Goal: Task Accomplishment & Management: Complete application form

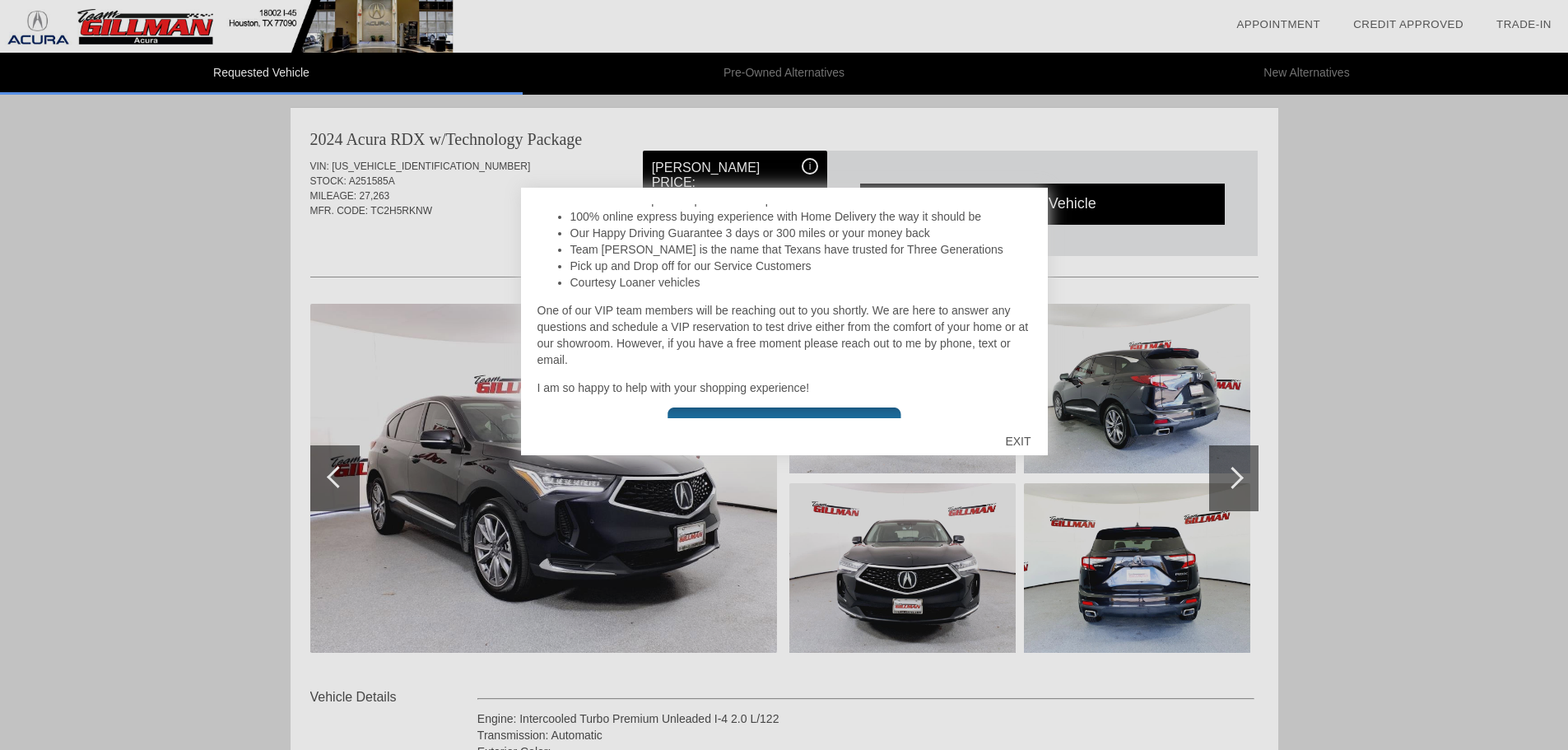
scroll to position [391, 0]
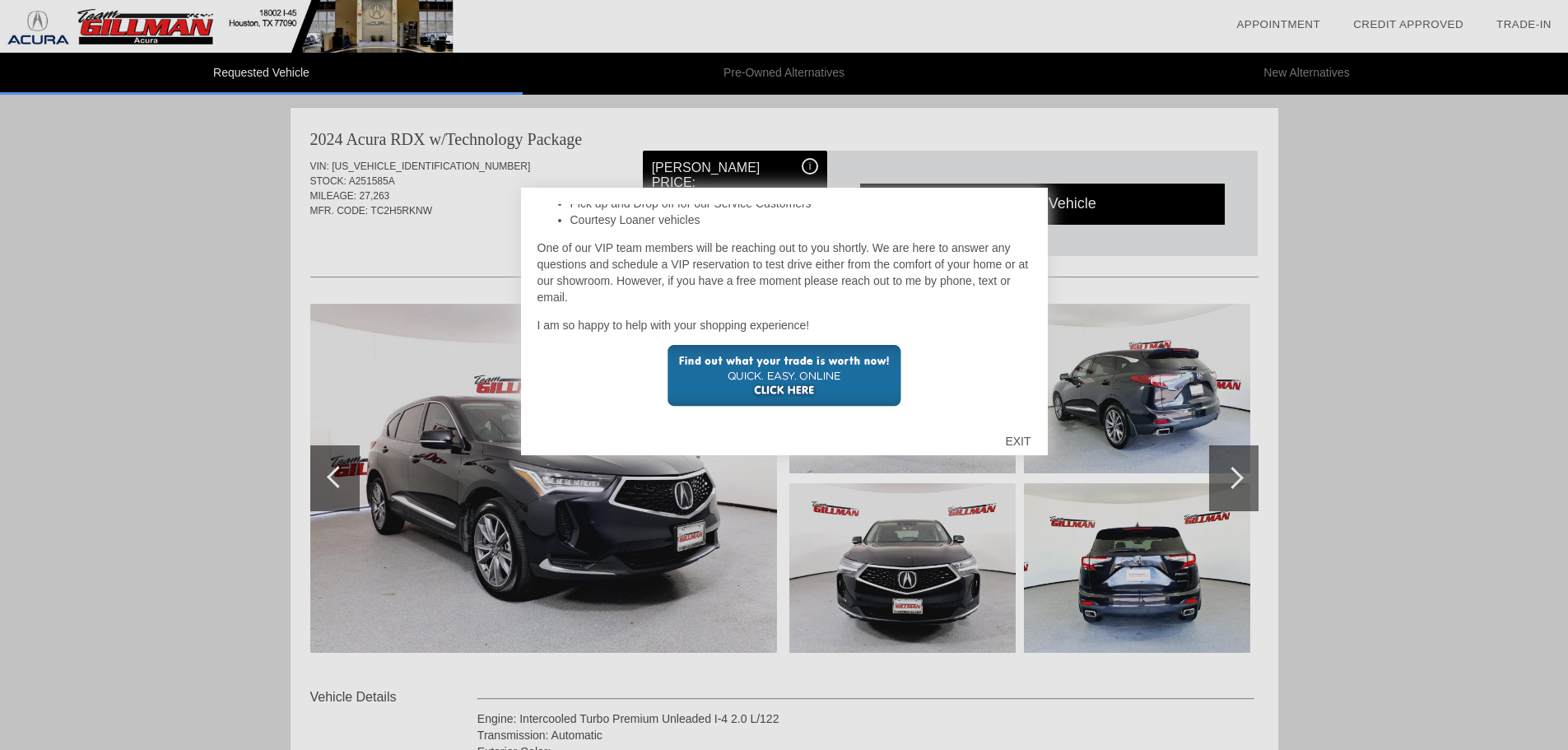
click at [1010, 442] on div "EXIT" at bounding box center [1018, 441] width 58 height 49
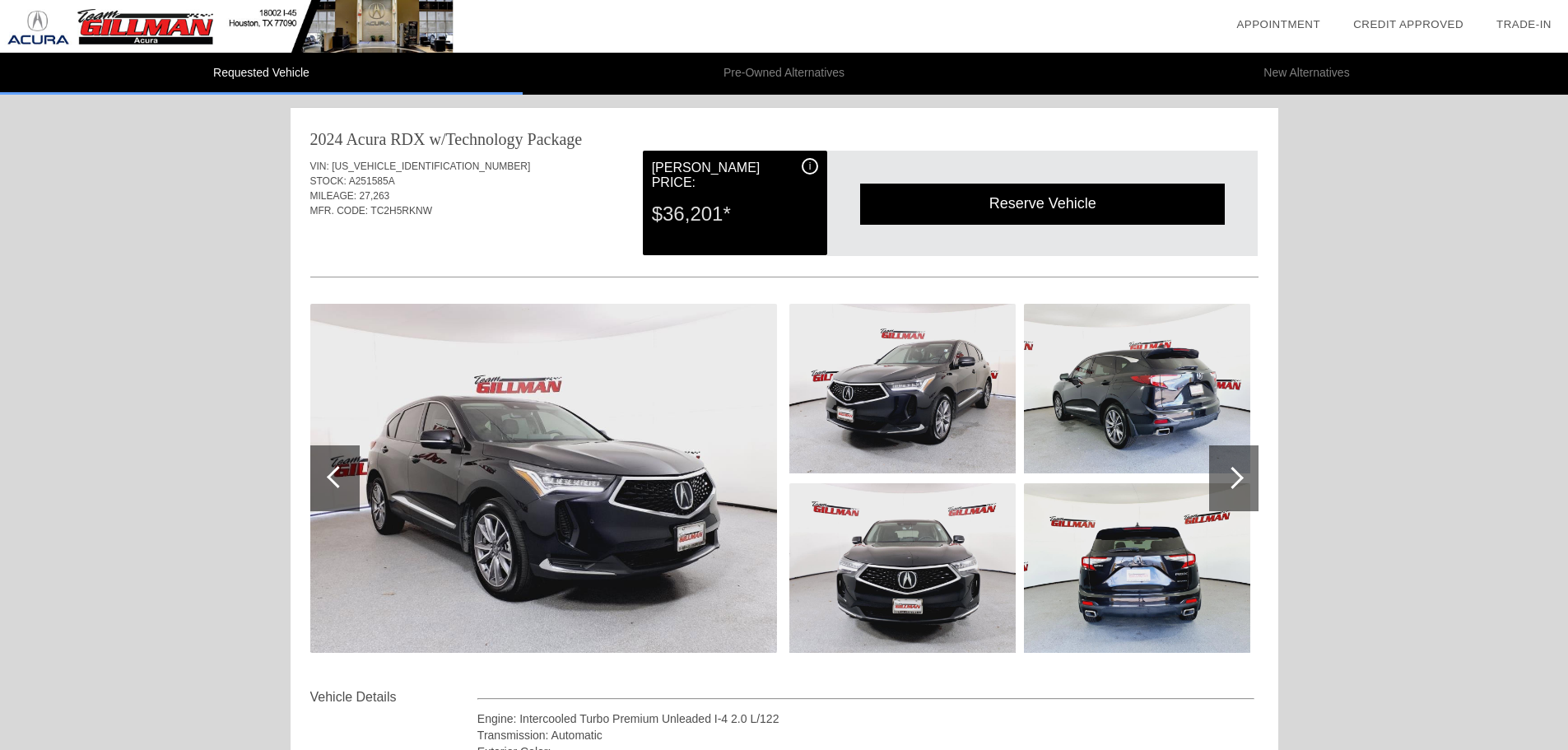
click at [1237, 484] on div at bounding box center [1232, 478] width 22 height 22
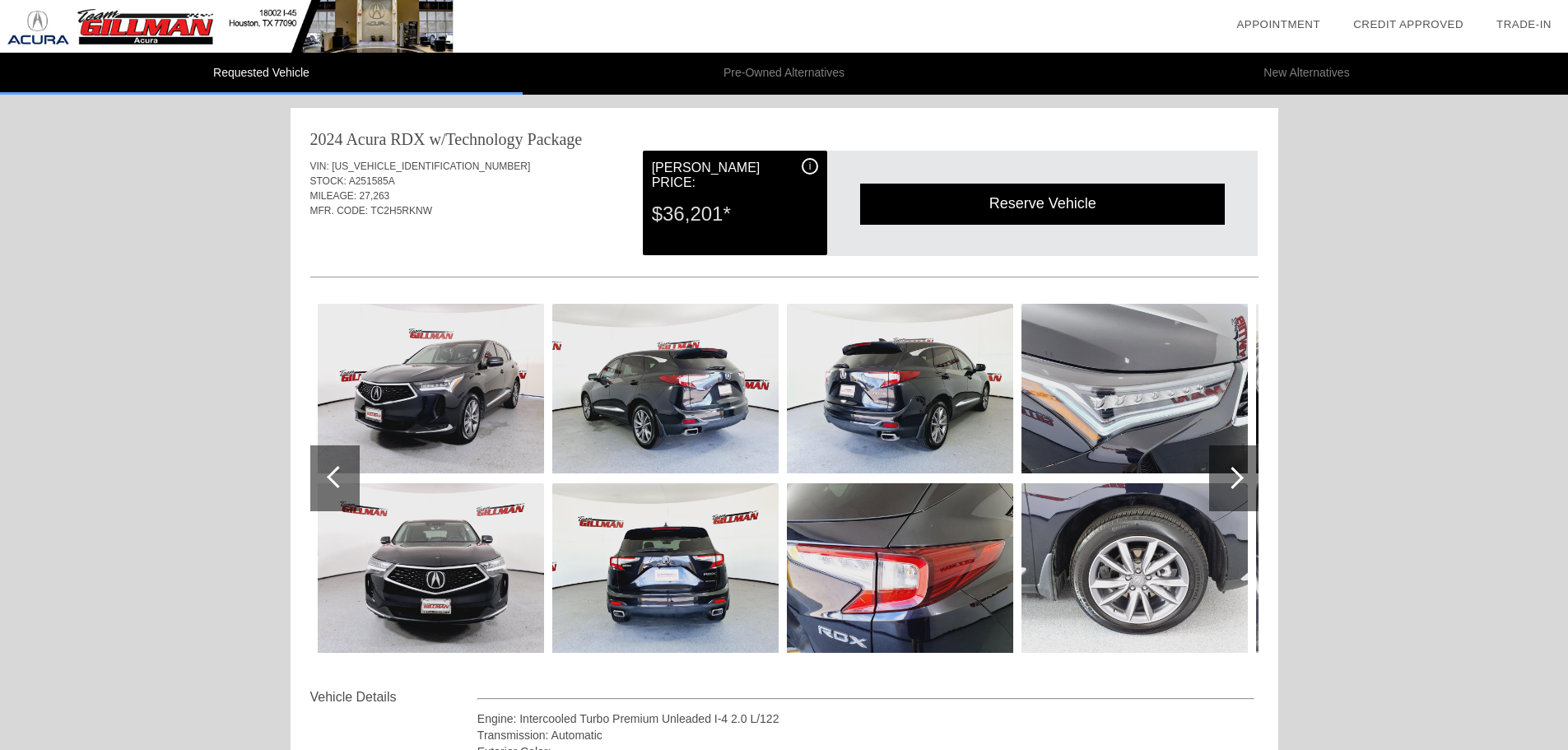
click at [1237, 484] on div at bounding box center [1232, 478] width 22 height 22
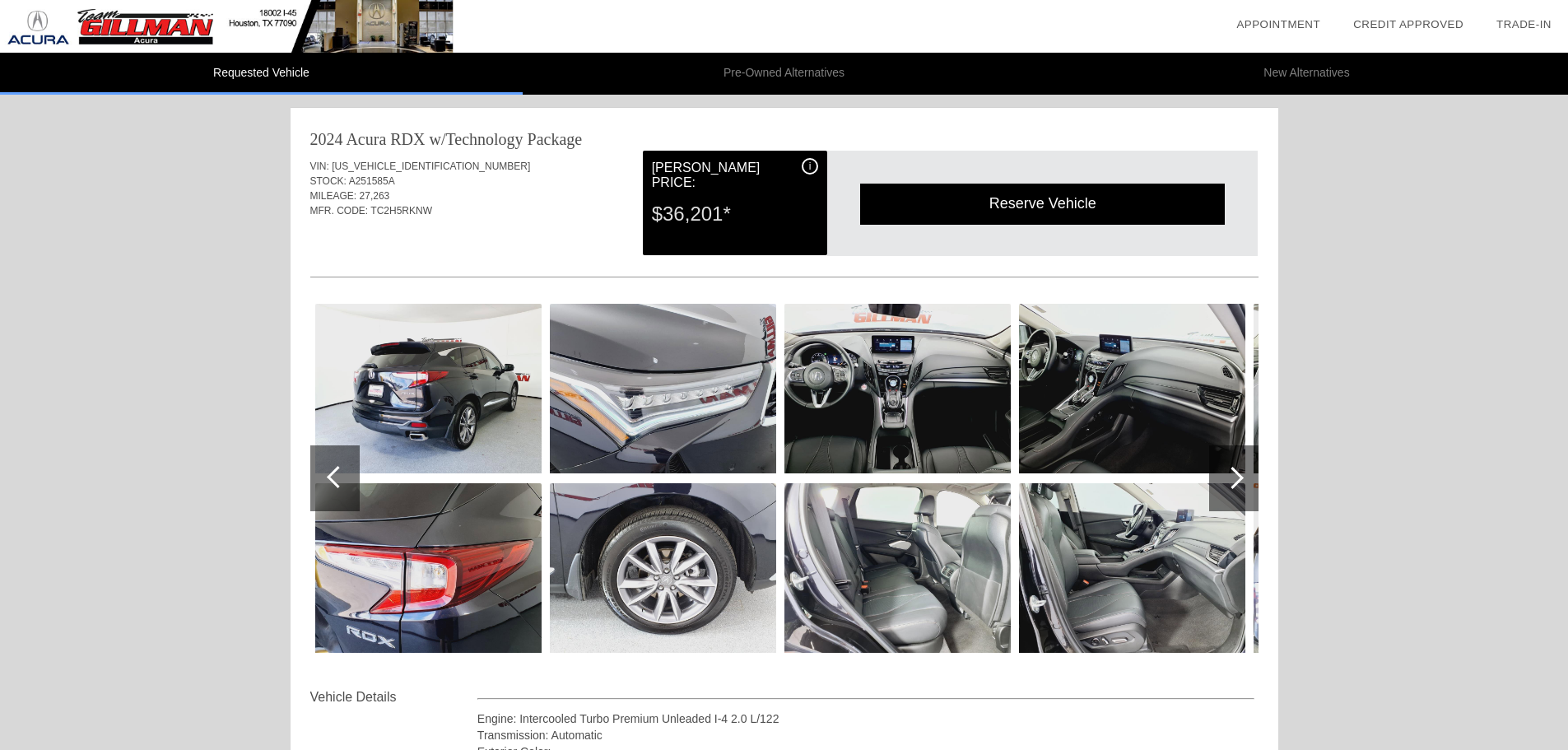
click at [1237, 484] on div at bounding box center [1232, 478] width 22 height 22
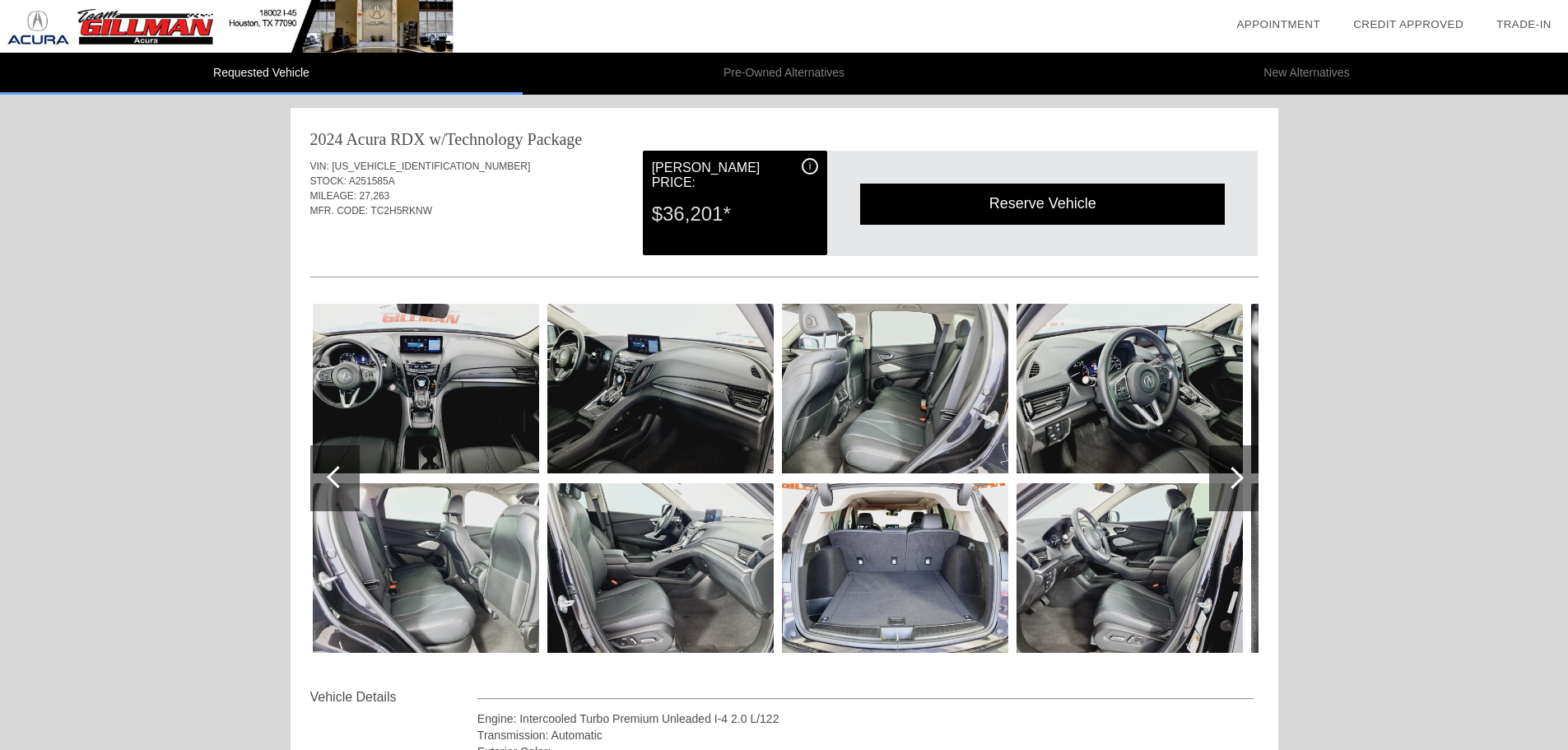
click at [1059, 444] on img at bounding box center [1129, 388] width 227 height 169
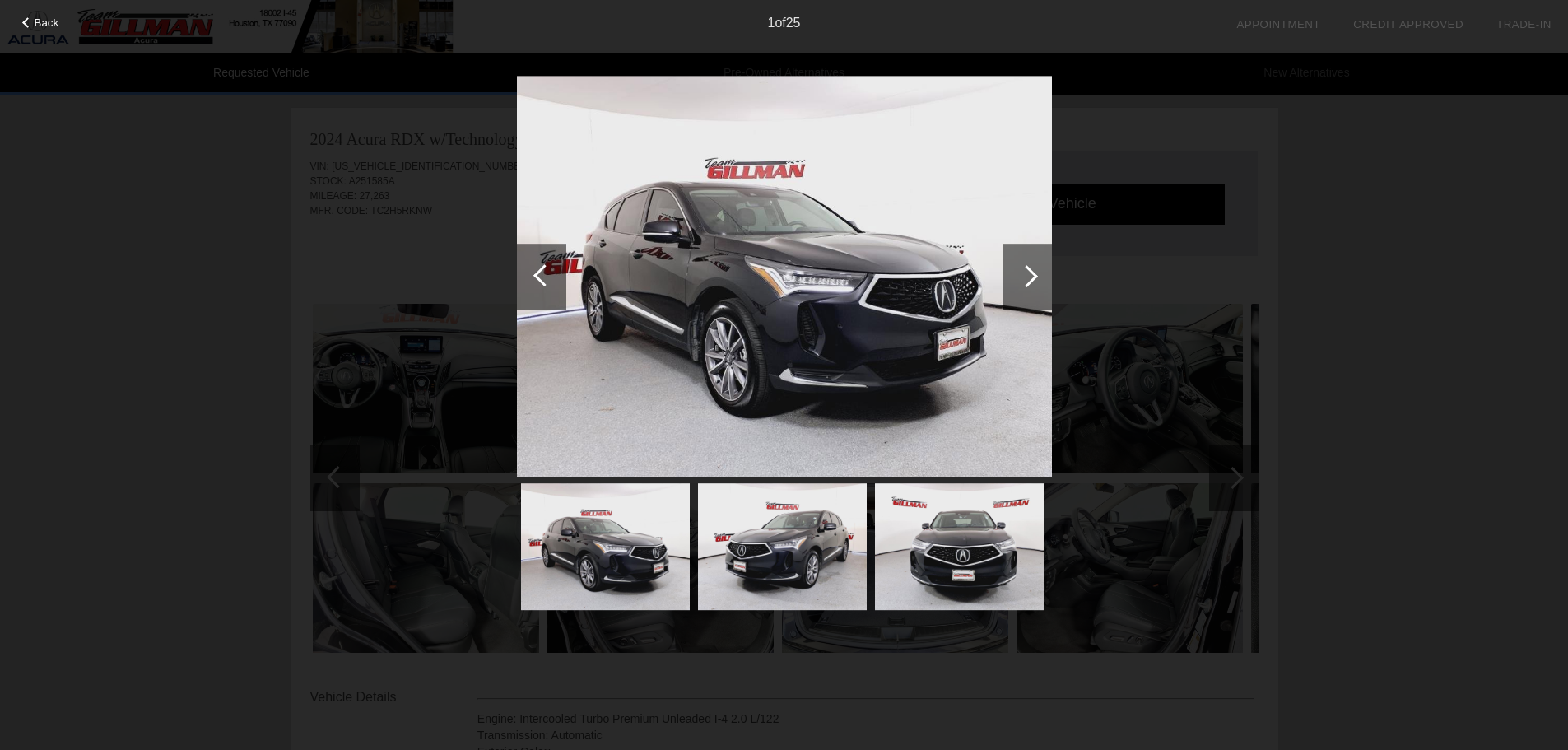
click at [1035, 284] on div at bounding box center [1026, 277] width 49 height 66
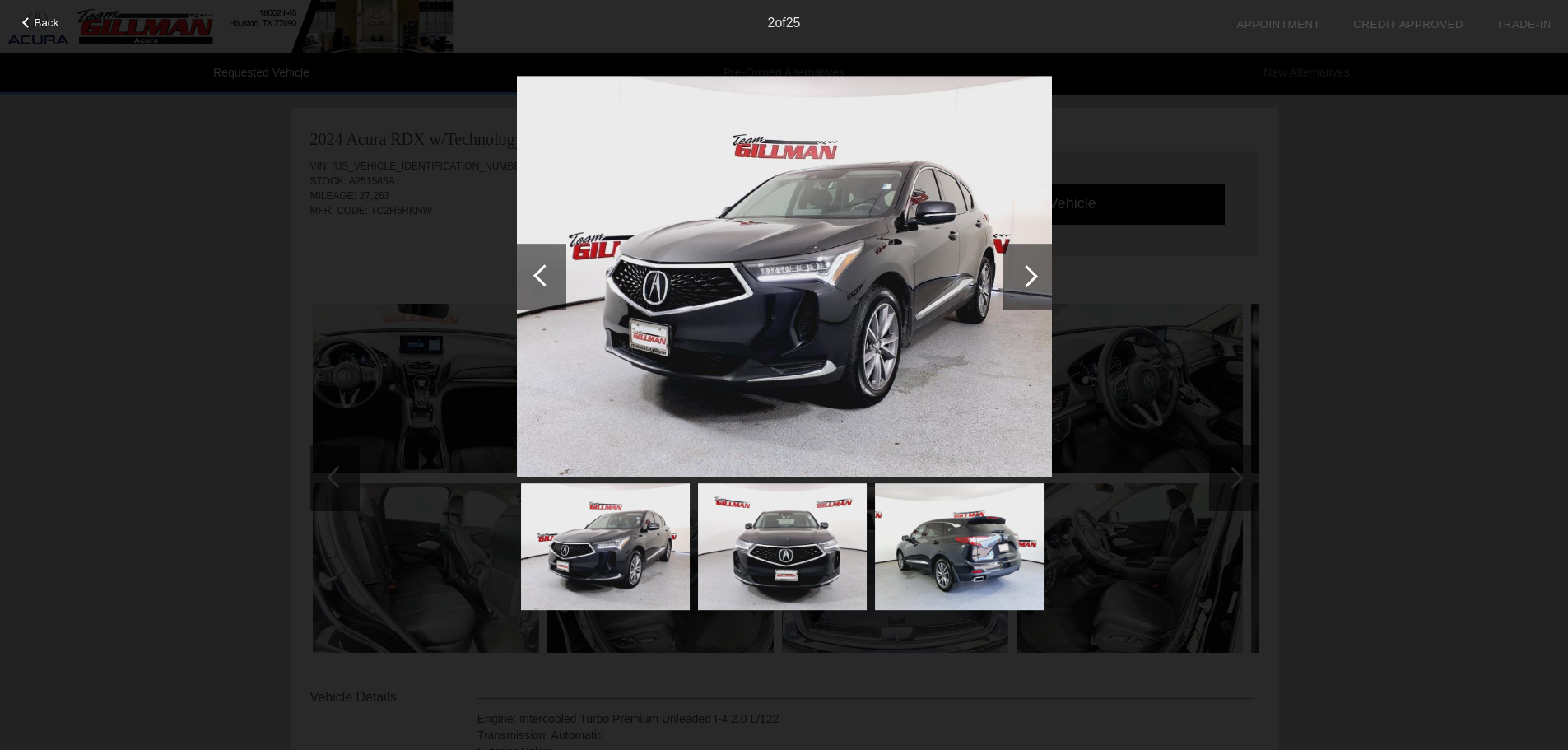
click at [1035, 284] on div at bounding box center [1026, 277] width 49 height 66
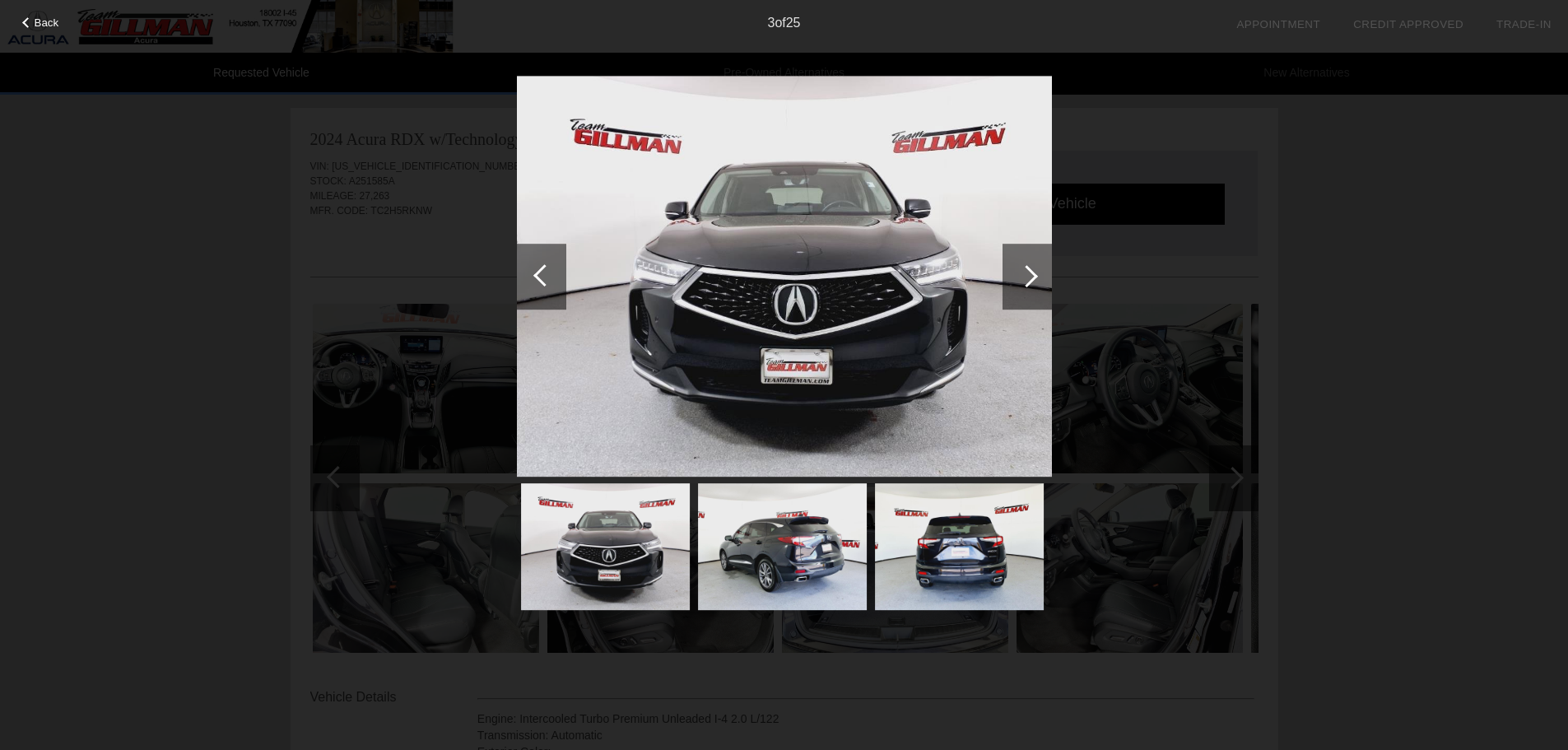
click at [1030, 284] on div at bounding box center [1027, 277] width 22 height 22
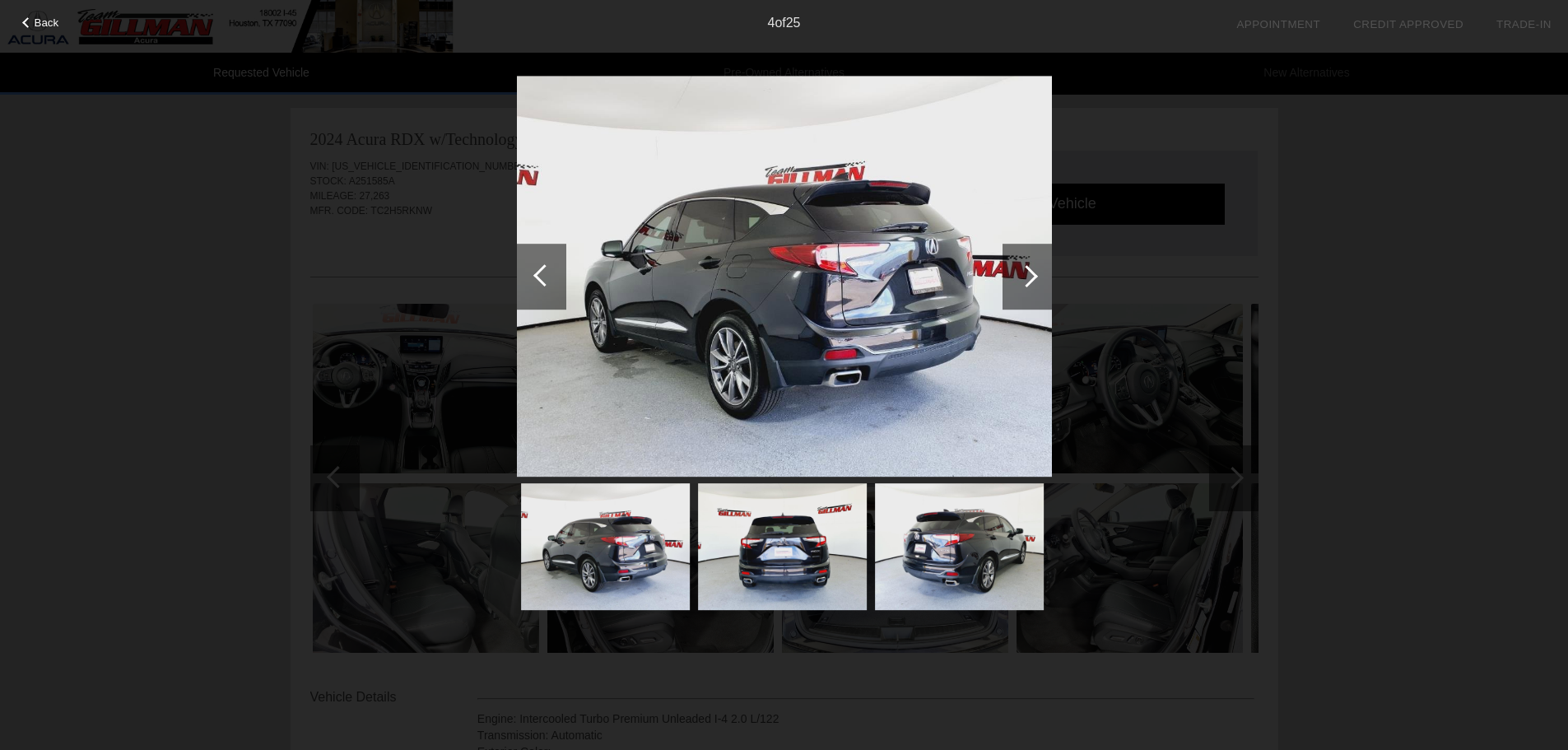
click at [1028, 284] on div at bounding box center [1027, 277] width 22 height 22
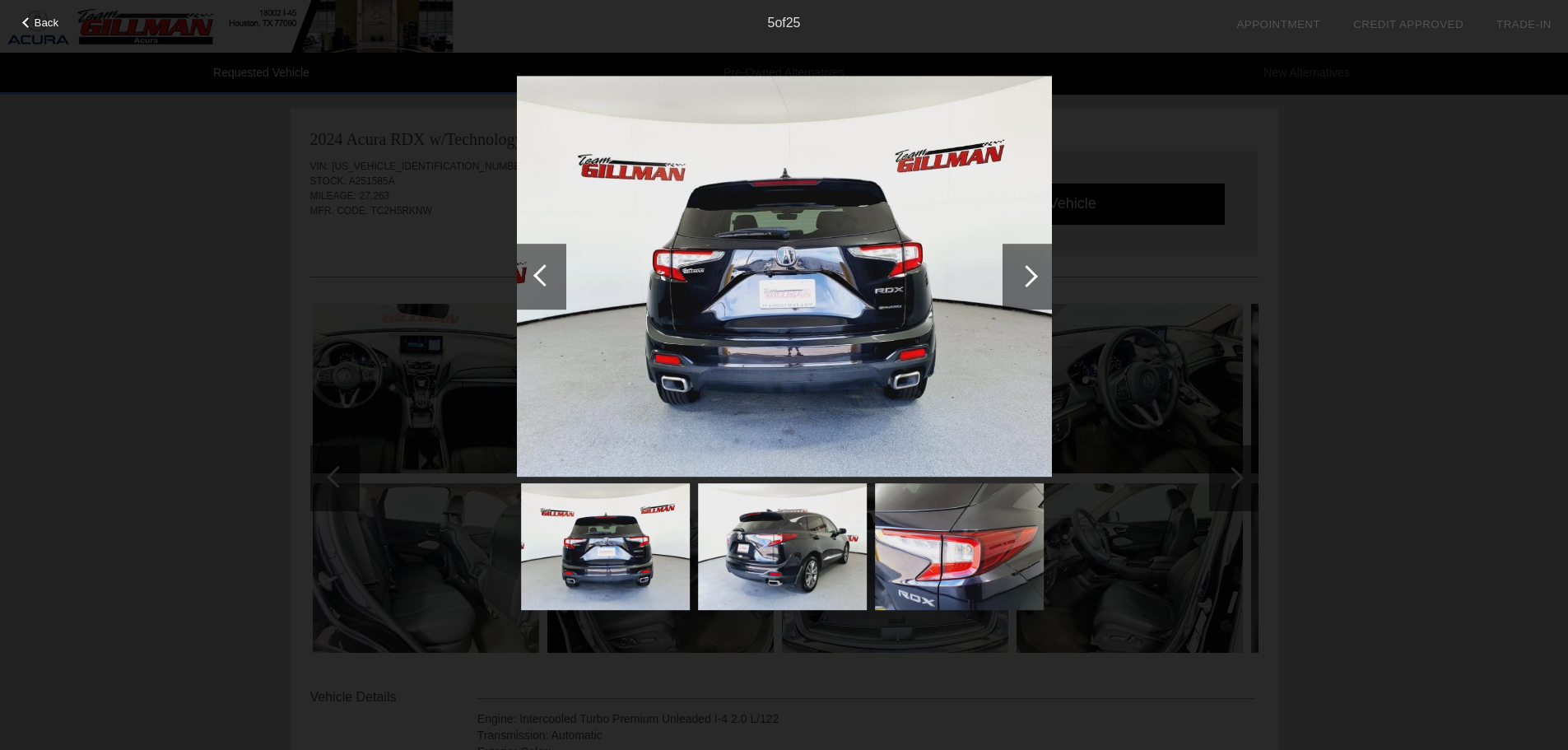
click at [1027, 284] on div at bounding box center [1027, 277] width 22 height 22
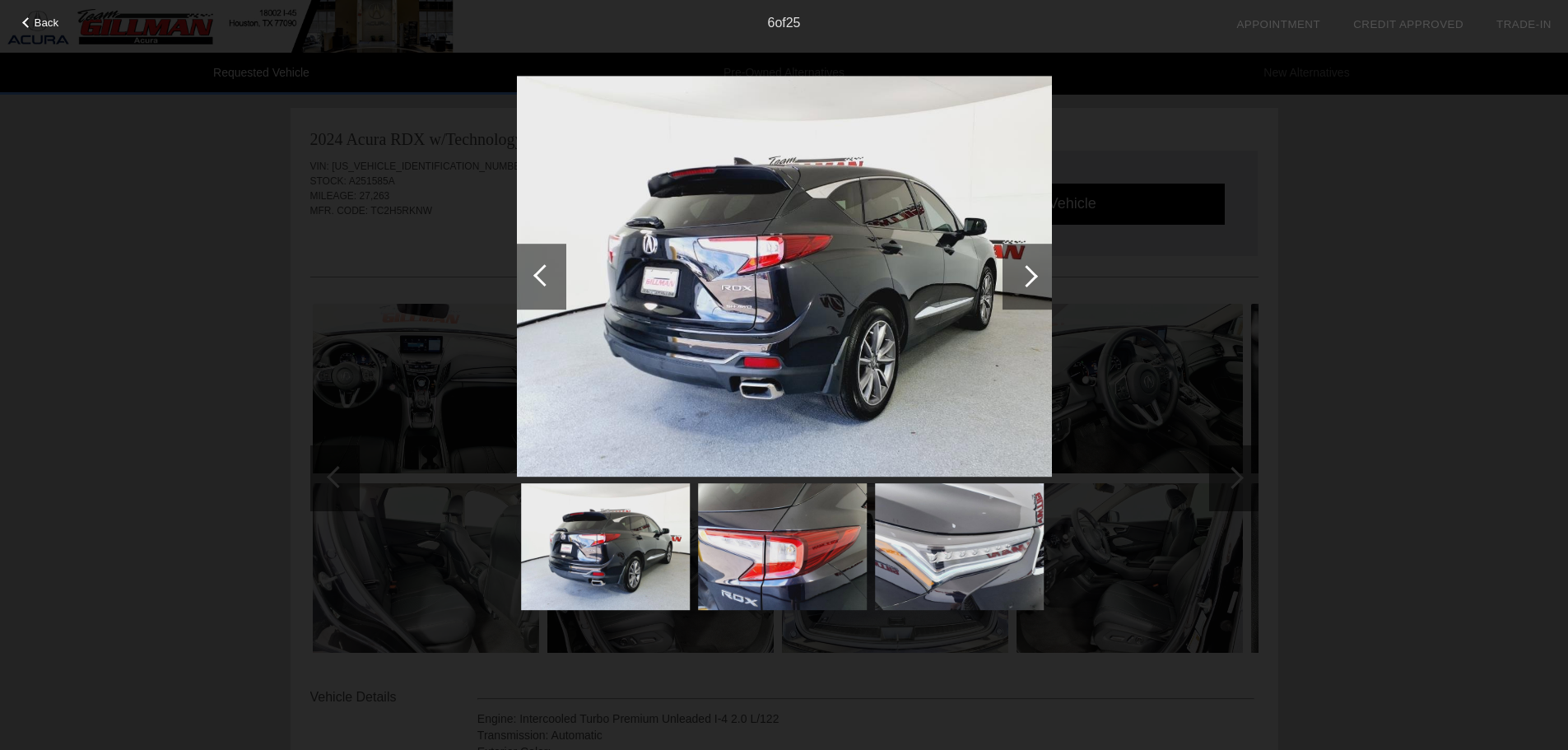
click at [1027, 284] on div at bounding box center [1027, 277] width 22 height 22
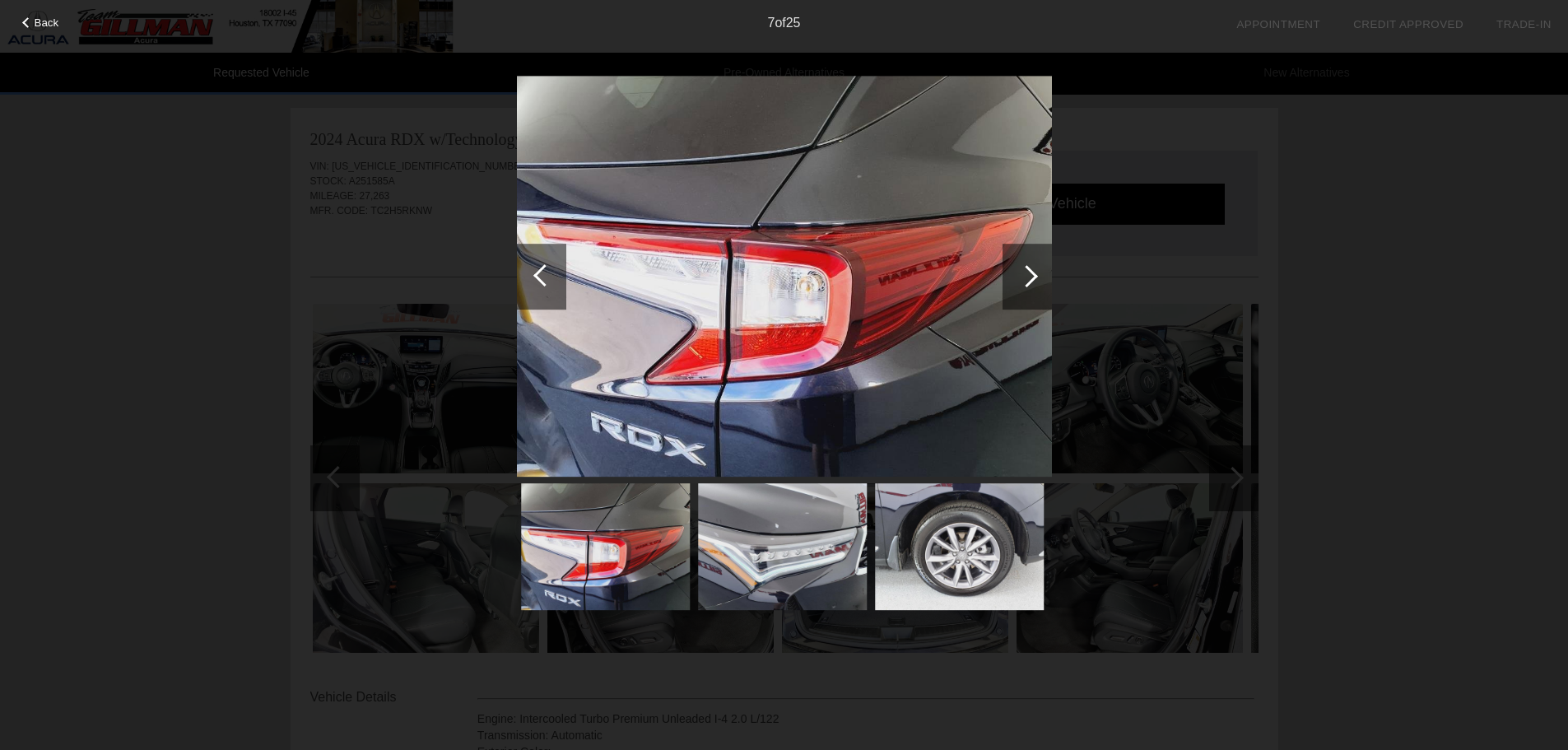
click at [1027, 284] on div at bounding box center [1027, 277] width 22 height 22
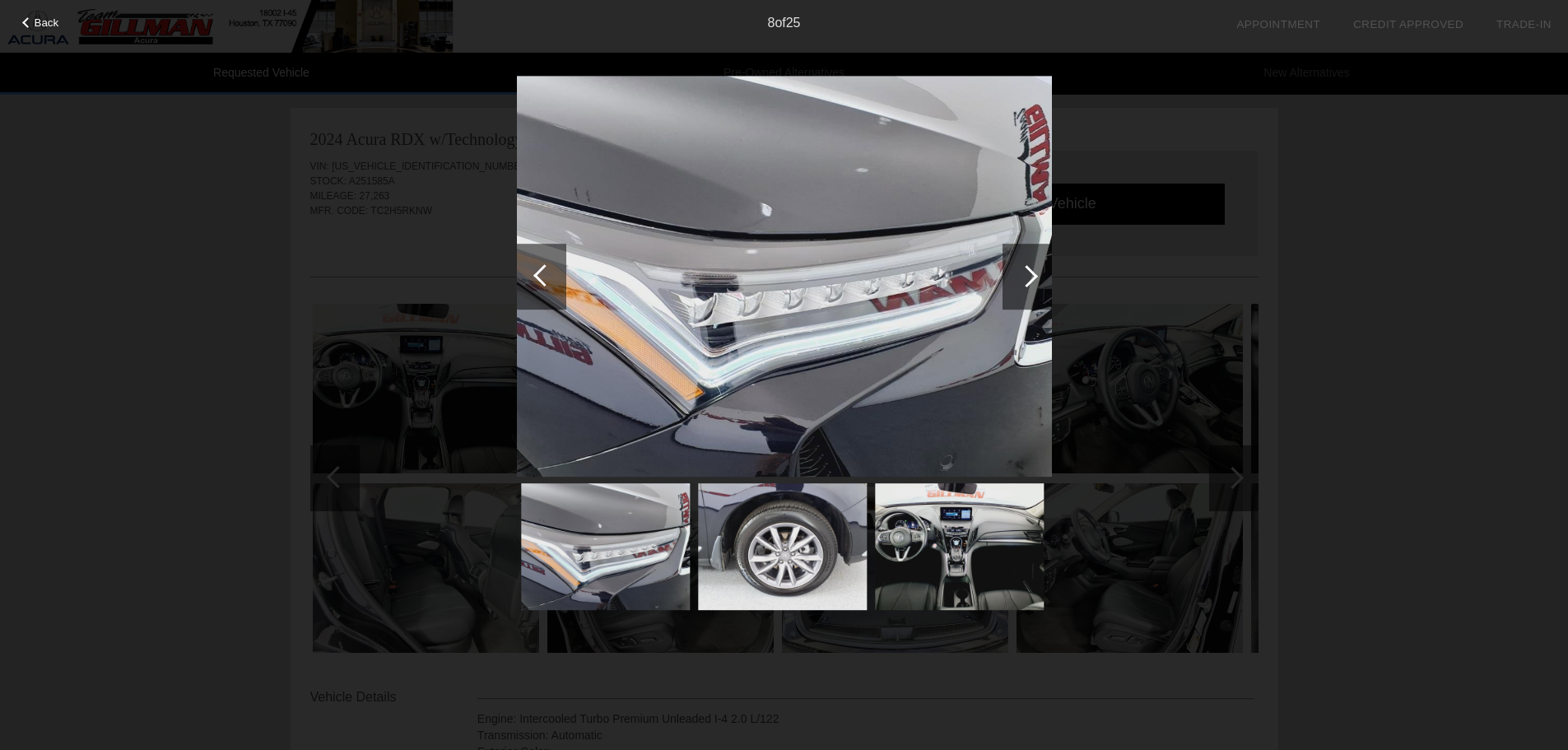
click at [1027, 284] on div at bounding box center [1027, 277] width 22 height 22
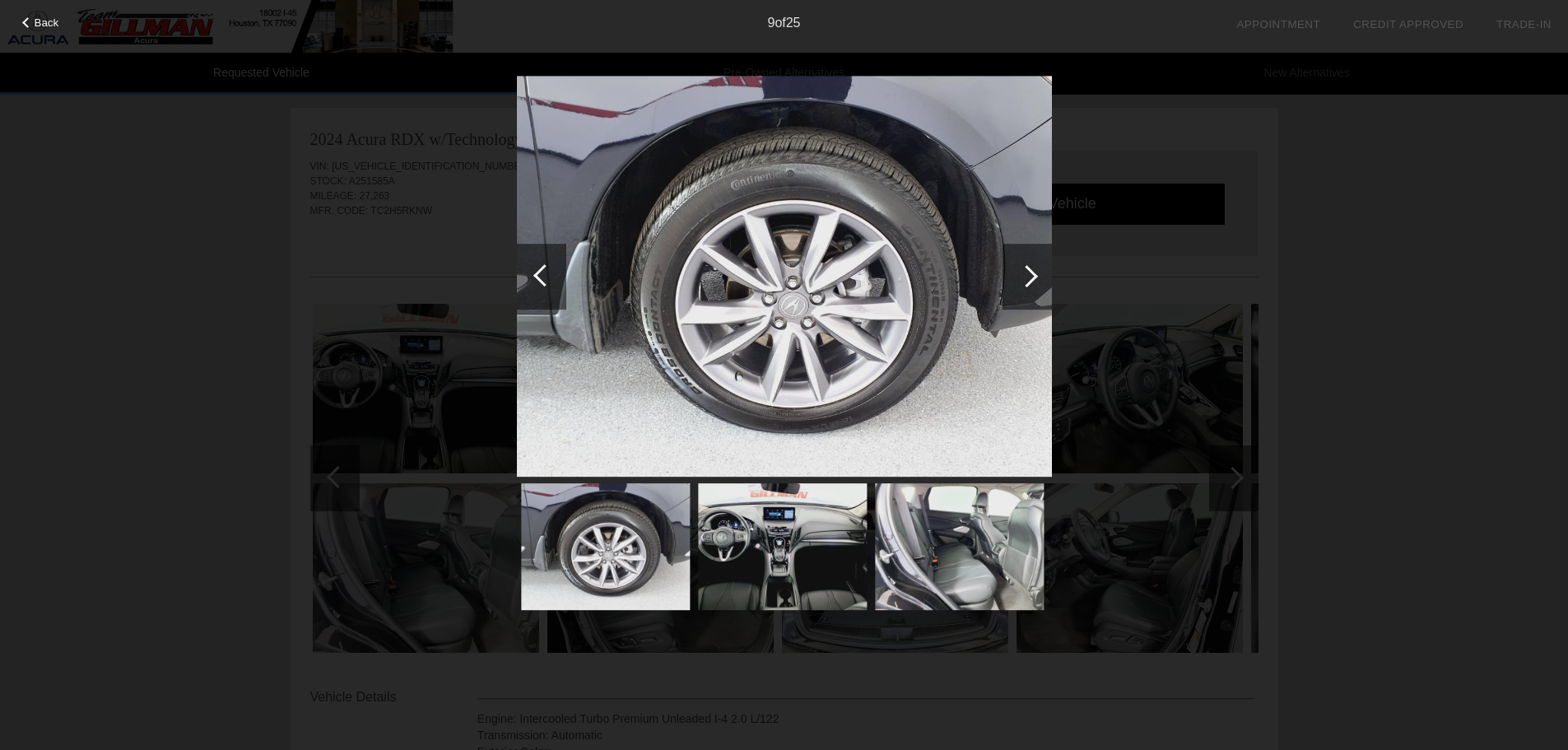
click at [1027, 284] on div at bounding box center [1027, 277] width 22 height 22
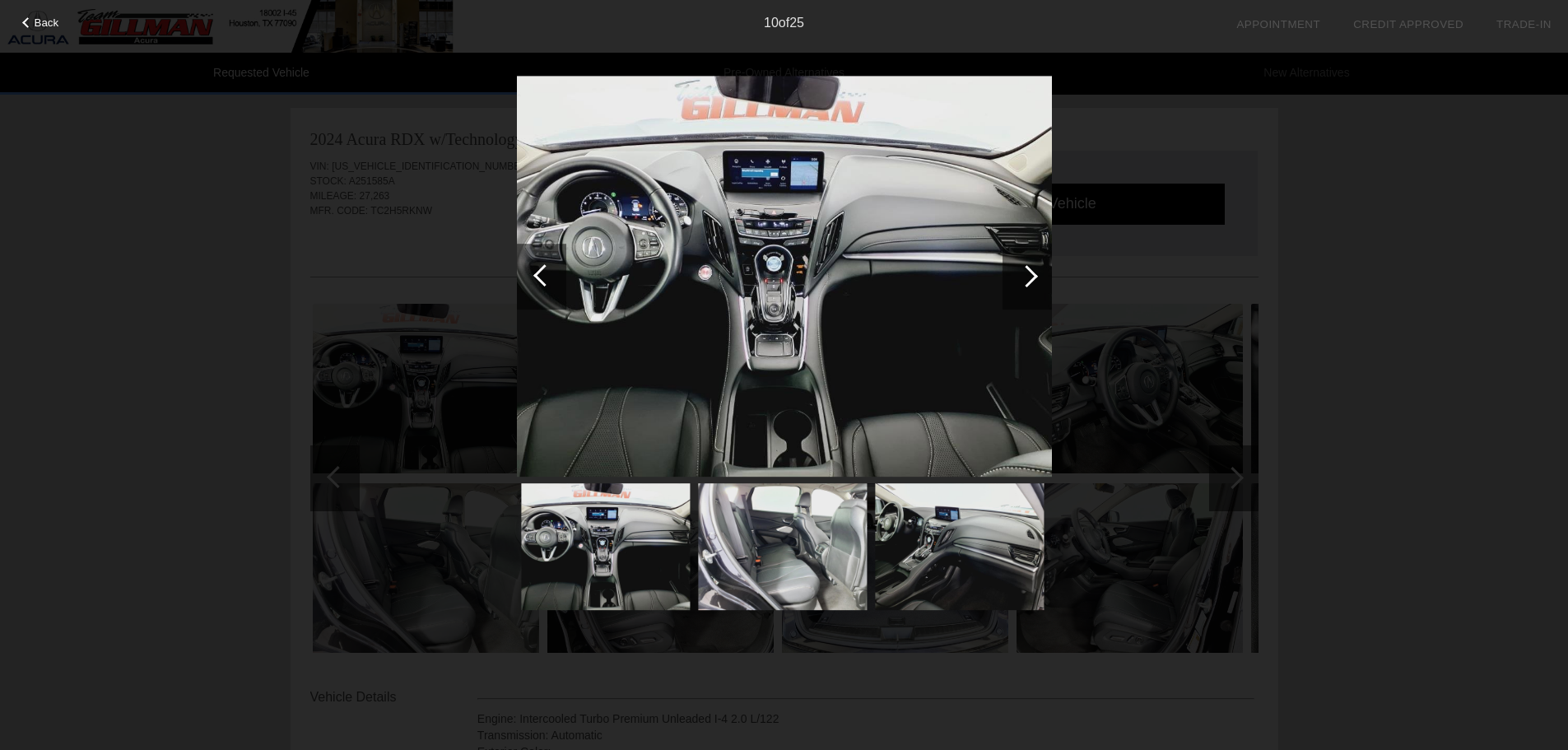
click at [1027, 284] on div at bounding box center [1027, 277] width 22 height 22
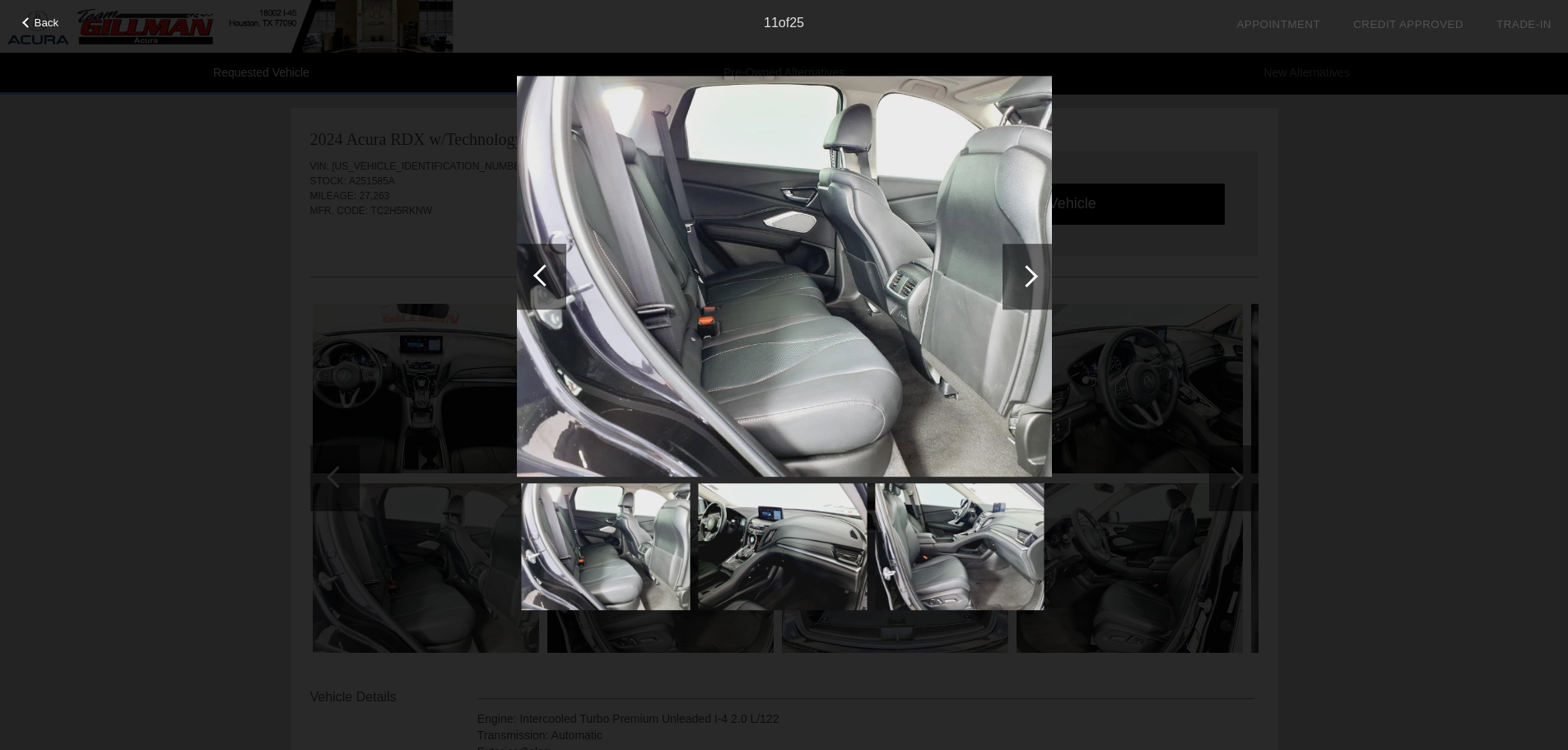
click at [1027, 284] on div at bounding box center [1027, 277] width 22 height 22
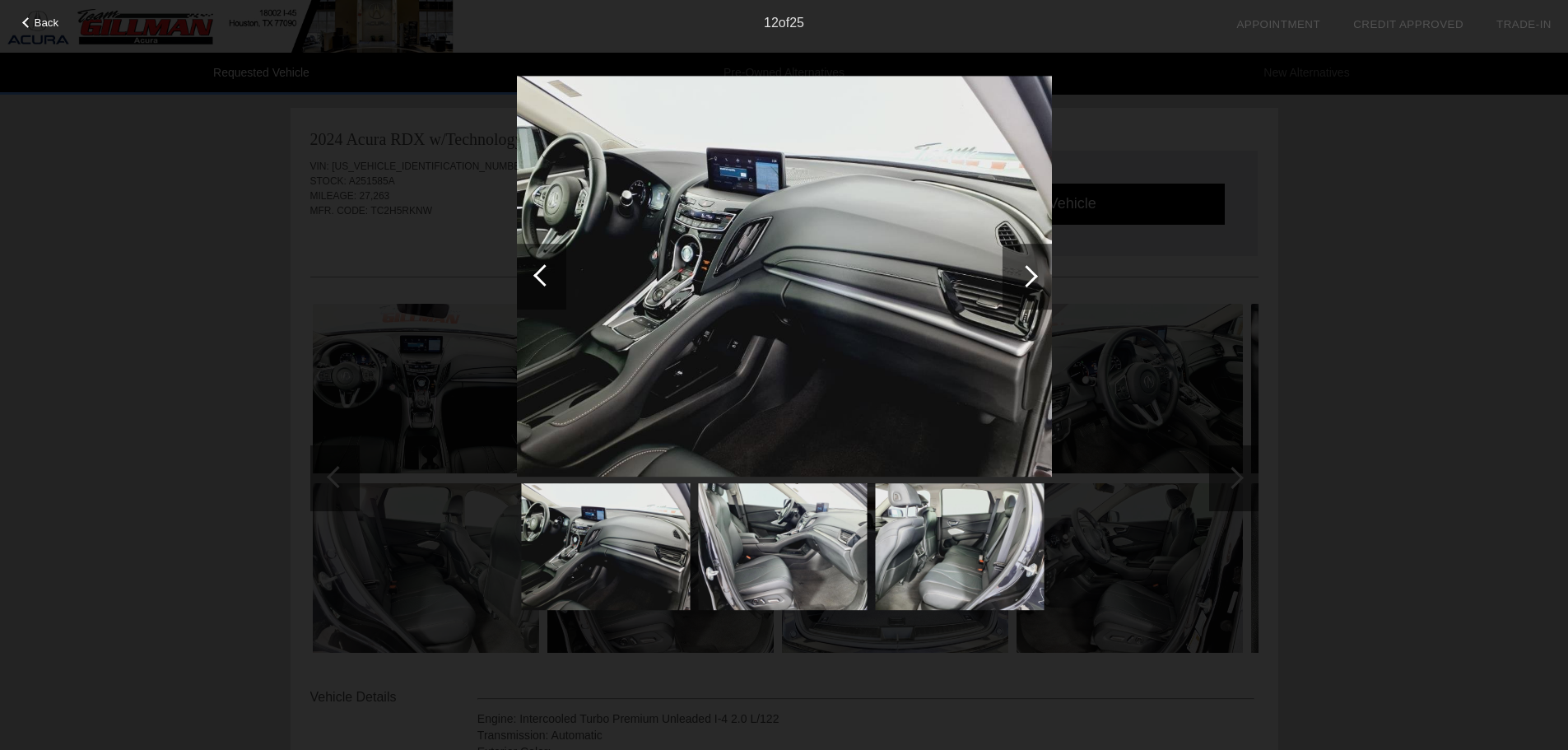
click at [1027, 284] on div at bounding box center [1027, 277] width 22 height 22
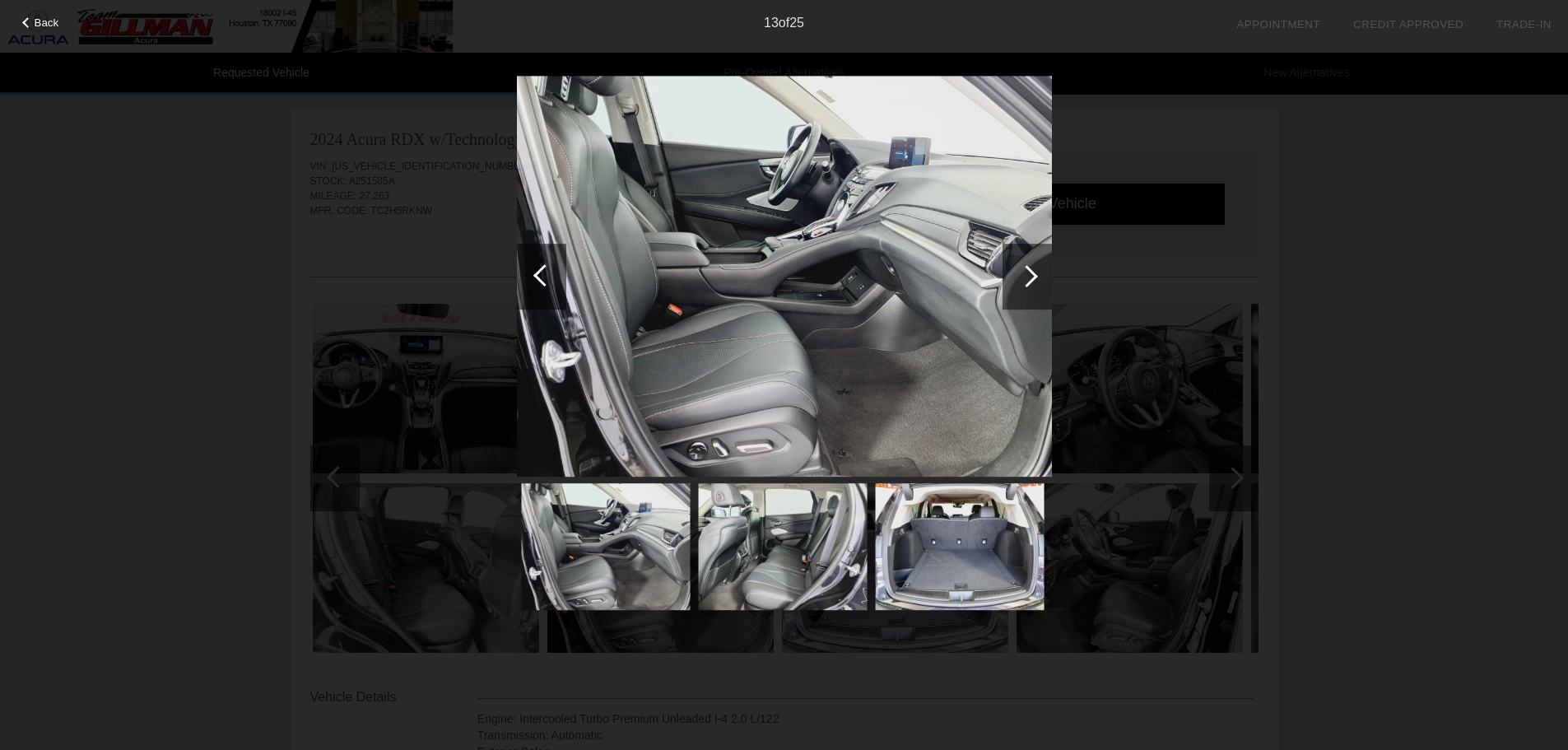
click at [1027, 284] on div at bounding box center [1027, 277] width 22 height 22
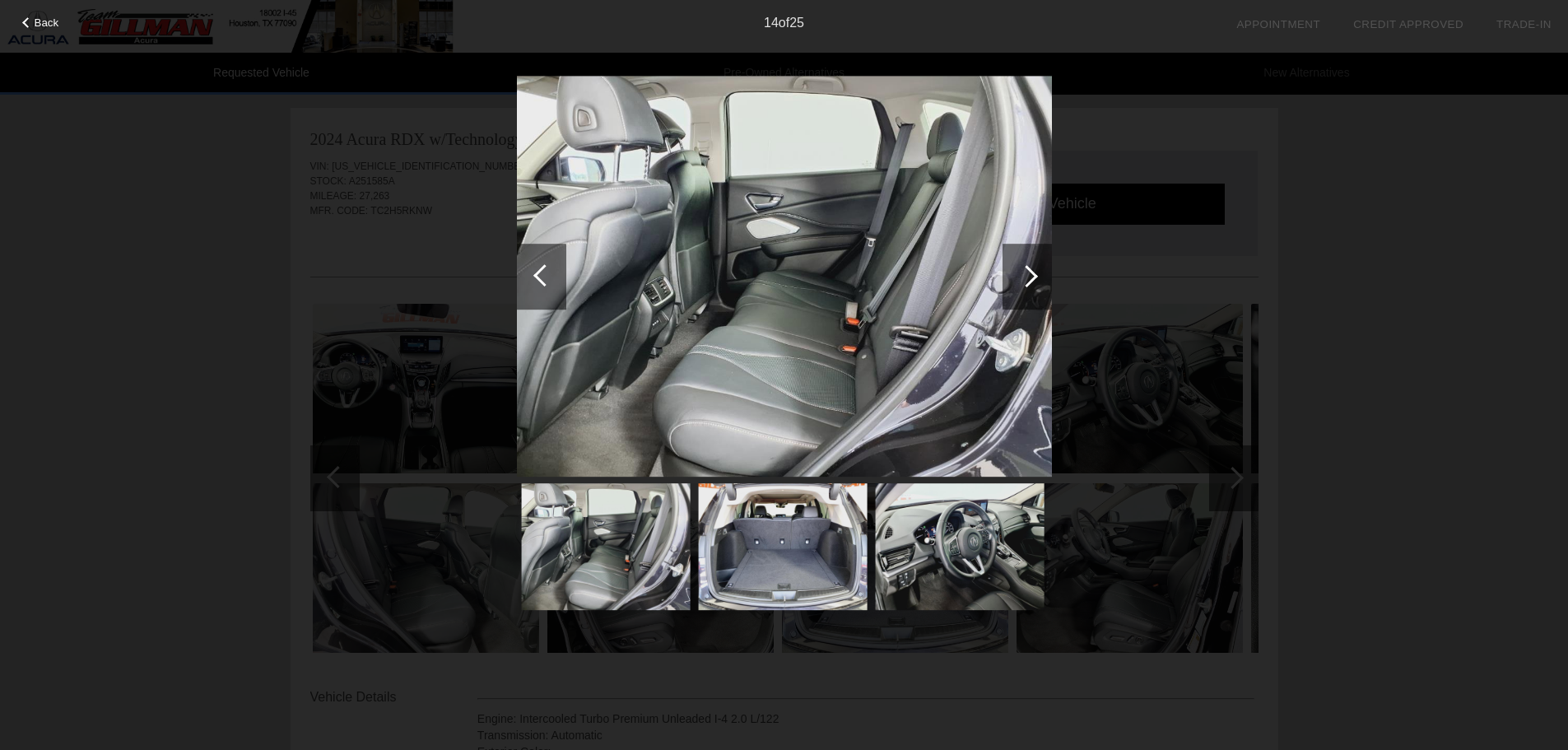
click at [1027, 284] on div at bounding box center [1027, 277] width 22 height 22
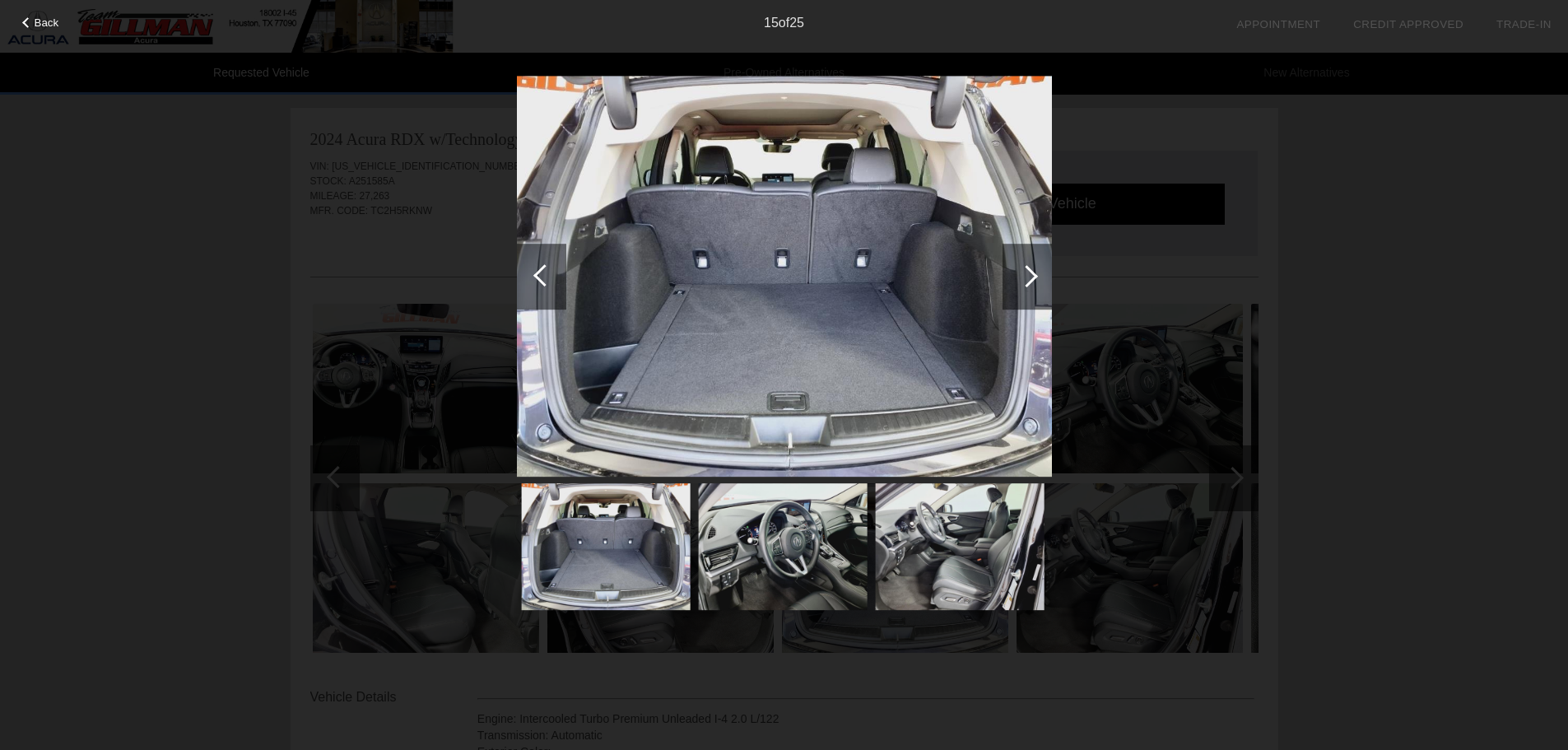
click at [1027, 284] on div at bounding box center [1027, 277] width 22 height 22
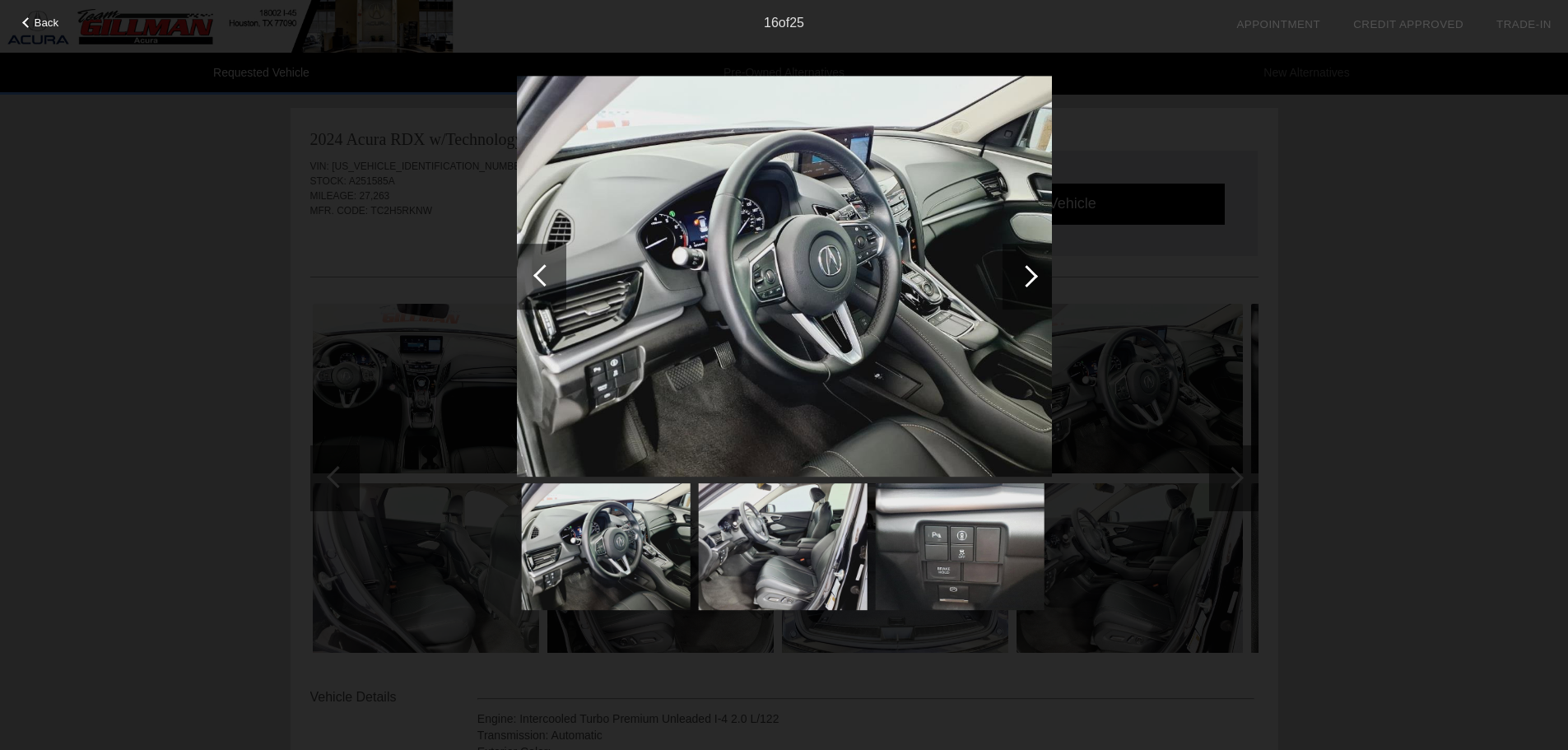
click at [30, 27] on div "16 of 25" at bounding box center [784, 16] width 1568 height 33
click at [51, 18] on span "Back" at bounding box center [46, 22] width 25 height 12
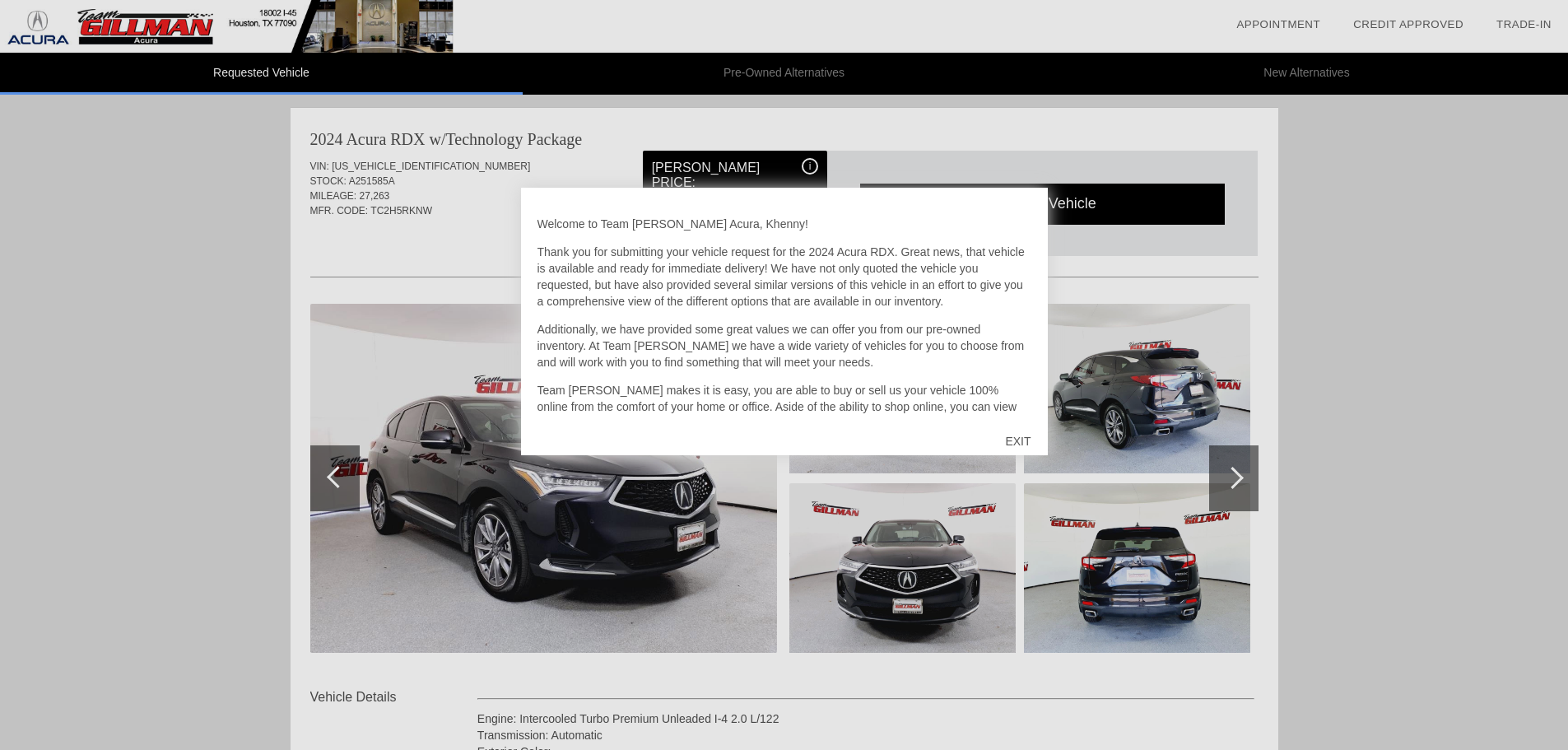
click at [1013, 441] on div "EXIT" at bounding box center [1018, 441] width 58 height 49
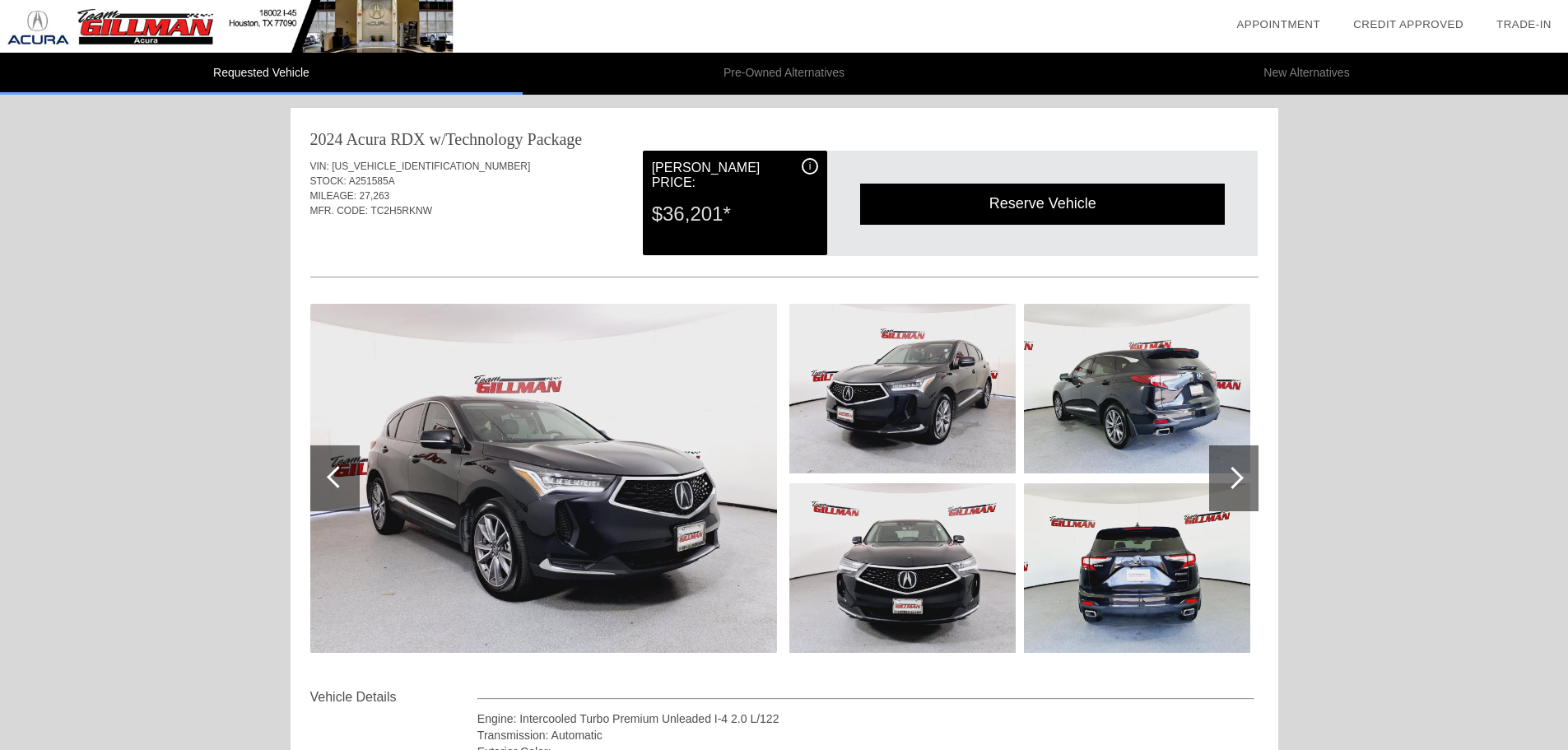
click at [197, 373] on div "Requested Vehicle Pre-Owned Alternatives New Alternatives date_range Appointmen…" at bounding box center [784, 661] width 1568 height 1322
